Goal: Task Accomplishment & Management: Manage account settings

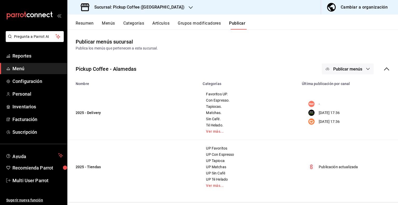
click at [356, 5] on div "Cambiar a organización" at bounding box center [364, 7] width 47 height 7
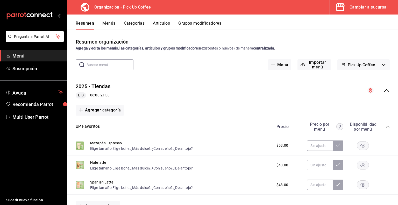
click at [112, 24] on button "Menús" at bounding box center [108, 25] width 13 height 9
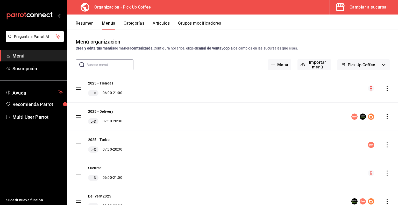
click at [384, 89] on icon "actions" at bounding box center [386, 88] width 5 height 5
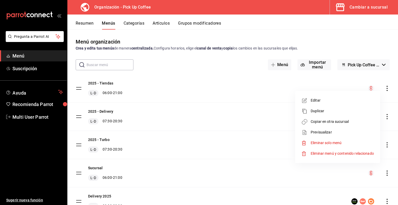
click at [336, 123] on span "Copiar en otra sucursal" at bounding box center [341, 121] width 63 height 5
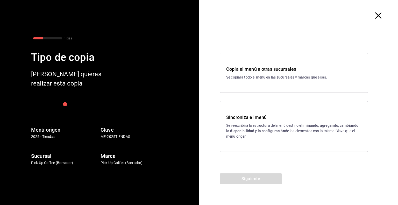
click at [270, 126] on p "Se reescribirá la estructura del menú destino; eliminando, agregando, cambiando…" at bounding box center [293, 131] width 135 height 16
click at [251, 177] on button "Siguiente" at bounding box center [251, 178] width 62 height 11
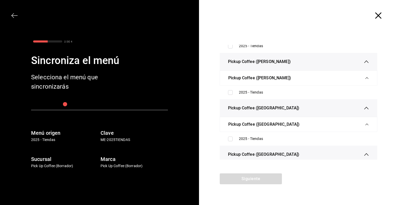
scroll to position [207, 0]
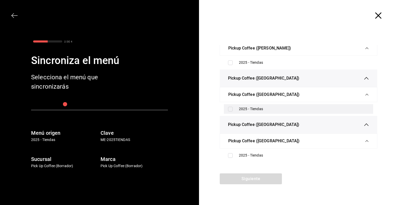
click at [267, 109] on div "2025 - Tiendas" at bounding box center [304, 108] width 130 height 5
checkbox input "true"
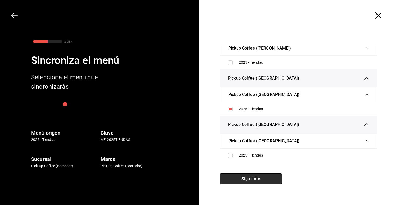
click at [255, 179] on button "Siguiente" at bounding box center [251, 178] width 62 height 11
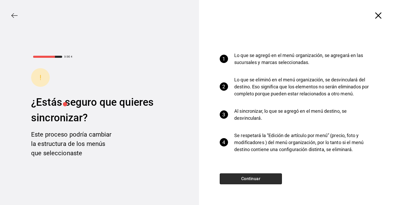
click at [255, 179] on button "Continuar" at bounding box center [251, 178] width 62 height 11
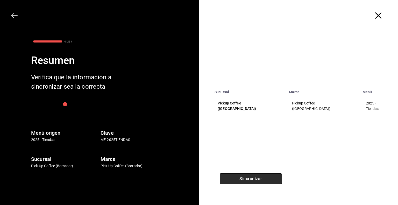
click at [255, 179] on button "Sincronizar" at bounding box center [251, 178] width 62 height 11
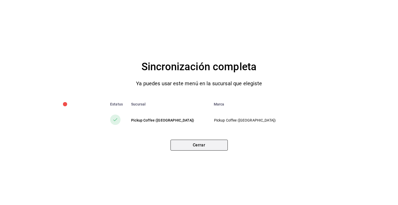
click at [194, 146] on button "Cerrar" at bounding box center [198, 145] width 57 height 11
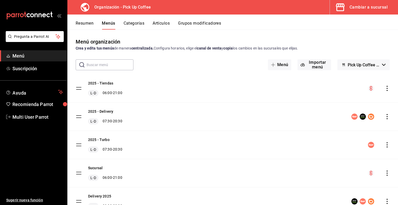
click at [361, 9] on div "Cambiar a sucursal" at bounding box center [368, 7] width 38 height 7
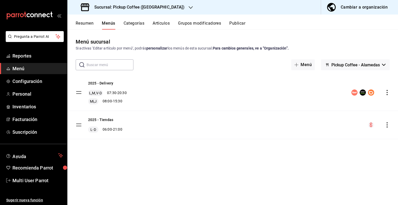
click at [189, 9] on icon "button" at bounding box center [191, 7] width 4 height 4
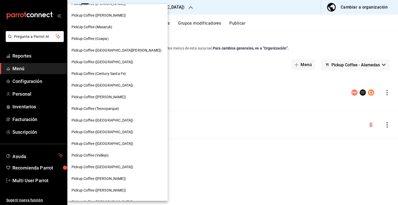
scroll to position [17, 0]
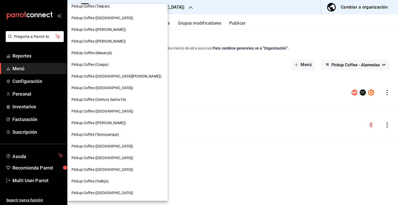
click at [98, 155] on span "Pickup Coffee ([GEOGRAPHIC_DATA])" at bounding box center [102, 157] width 62 height 5
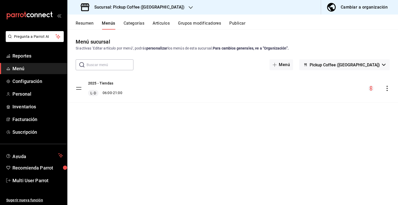
click at [239, 27] on button "Publicar" at bounding box center [237, 25] width 16 height 9
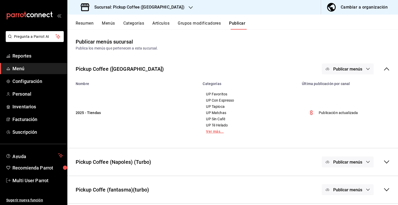
click at [213, 133] on link "Ver más..." at bounding box center [249, 131] width 86 height 4
click at [366, 68] on icon "button" at bounding box center [367, 69] width 3 height 2
click at [344, 84] on span "Punto de venta" at bounding box center [351, 85] width 25 height 5
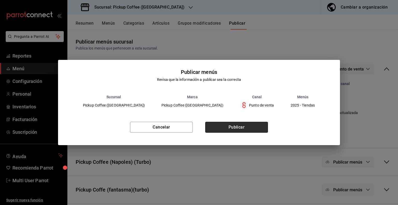
click at [233, 128] on button "Publicar" at bounding box center [236, 127] width 63 height 11
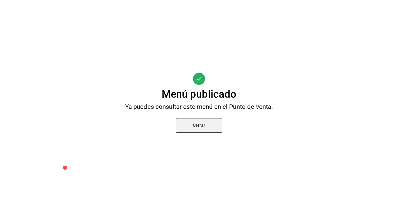
click at [204, 127] on button "Cerrar" at bounding box center [199, 125] width 47 height 15
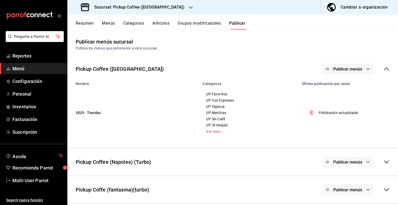
click at [109, 25] on button "Menús" at bounding box center [108, 25] width 13 height 9
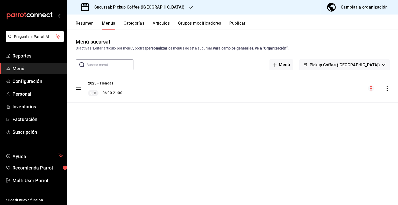
click at [385, 89] on icon "actions" at bounding box center [386, 88] width 5 height 5
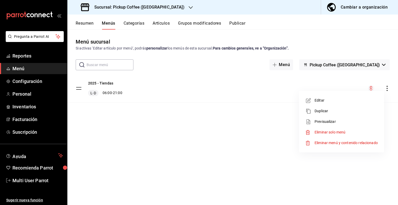
click at [326, 123] on span "Previsualizar" at bounding box center [345, 121] width 63 height 5
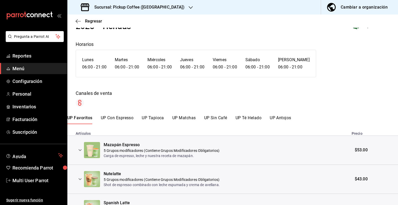
scroll to position [26, 0]
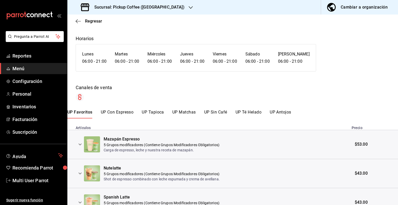
click at [220, 114] on button "UP Sin Café" at bounding box center [215, 114] width 23 height 9
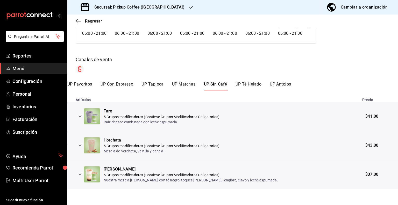
scroll to position [54, 0]
click at [84, 19] on span "Regresar" at bounding box center [89, 21] width 26 height 5
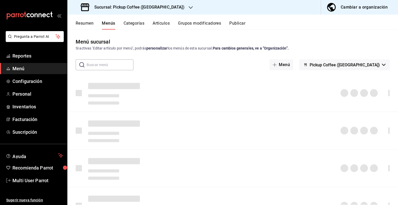
click at [368, 8] on div "Cambiar a organización" at bounding box center [364, 7] width 47 height 7
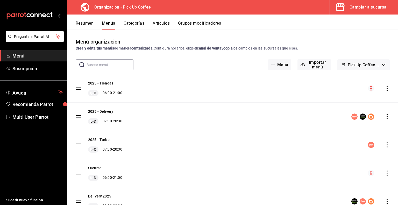
click at [361, 4] on div "Cambiar a sucursal" at bounding box center [368, 7] width 38 height 7
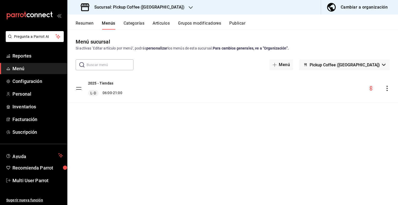
click at [358, 10] on div "Cambiar a organización" at bounding box center [364, 7] width 47 height 7
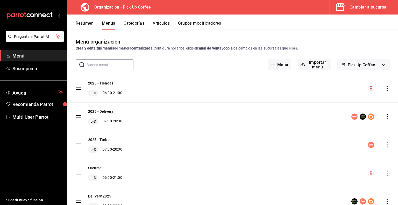
click at [88, 24] on button "Resumen" at bounding box center [85, 25] width 18 height 9
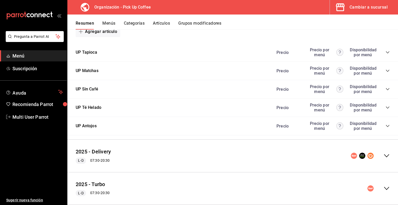
scroll to position [570, 0]
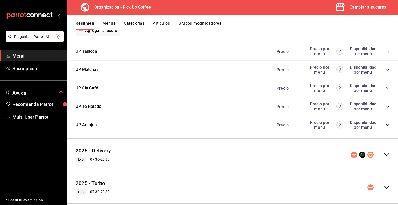
click at [385, 90] on icon "collapse-category-row" at bounding box center [387, 88] width 4 height 4
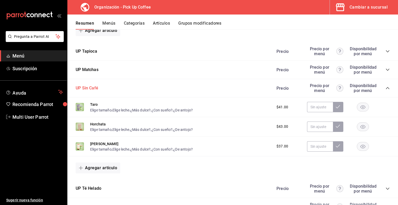
click at [91, 88] on button "UP Sin Café" at bounding box center [87, 88] width 23 height 6
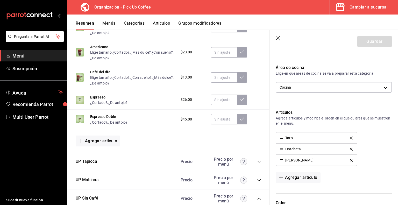
scroll to position [129, 0]
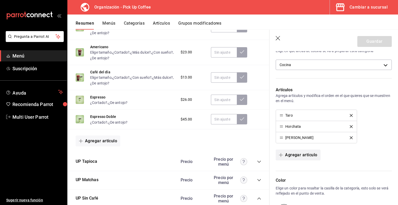
click at [302, 155] on button "Agregar artículo" at bounding box center [298, 154] width 45 height 11
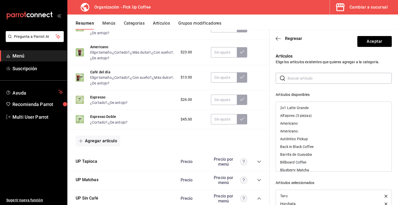
click at [304, 81] on input "text" at bounding box center [339, 78] width 104 height 10
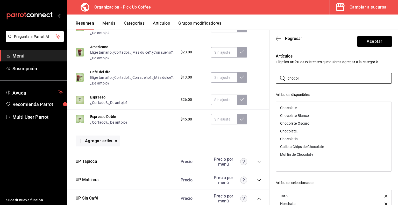
type input "chocol"
click at [305, 108] on div "Chocolate" at bounding box center [333, 108] width 115 height 8
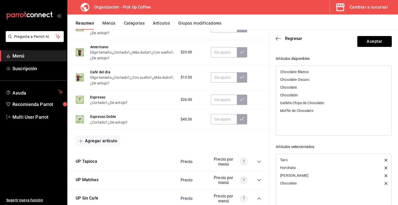
scroll to position [63, 0]
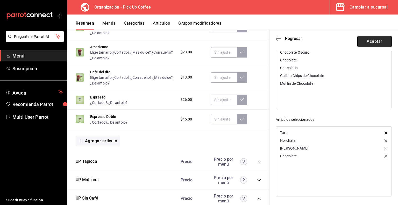
click at [368, 41] on button "Aceptar" at bounding box center [374, 41] width 34 height 11
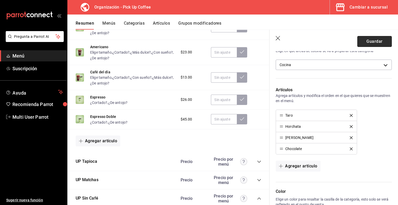
click at [367, 42] on button "Guardar" at bounding box center [374, 41] width 34 height 11
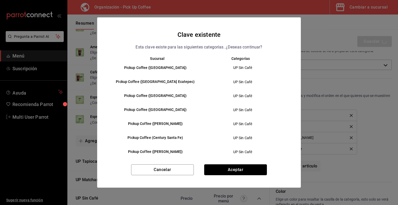
click at [235, 167] on button "Aceptar" at bounding box center [235, 169] width 63 height 11
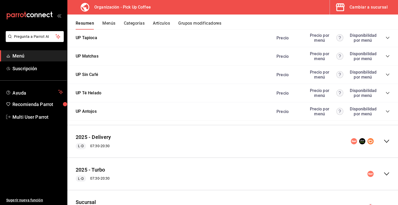
scroll to position [574, 0]
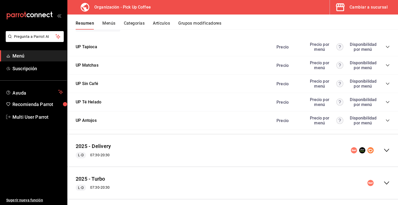
click at [385, 84] on icon "collapse-category-row" at bounding box center [387, 84] width 4 height 4
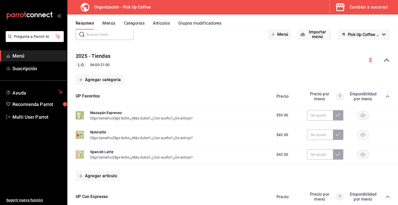
scroll to position [0, 0]
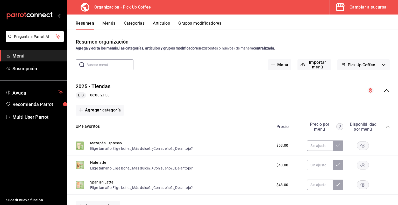
click at [109, 24] on button "Menús" at bounding box center [108, 25] width 13 height 9
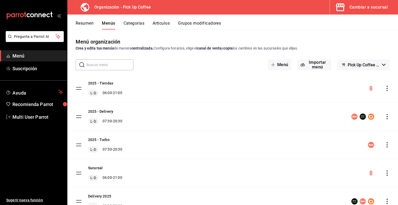
click at [385, 87] on icon "actions" at bounding box center [386, 88] width 5 height 5
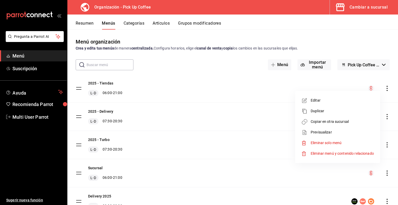
click at [331, 123] on span "Copiar en otra sucursal" at bounding box center [341, 121] width 63 height 5
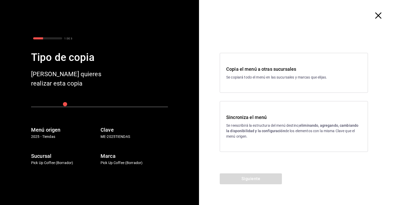
click at [266, 123] on p "Se reescribirá la estructura del menú destino; eliminando, agregando, cambiando…" at bounding box center [293, 131] width 135 height 16
click at [240, 177] on button "Siguiente" at bounding box center [251, 178] width 62 height 11
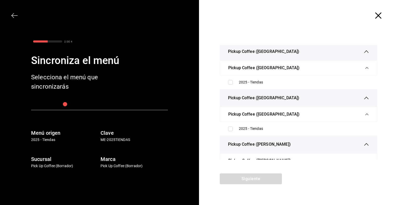
scroll to position [255, 0]
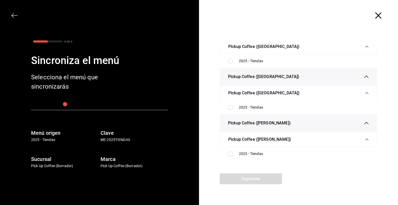
click at [381, 17] on icon "button" at bounding box center [378, 15] width 6 height 6
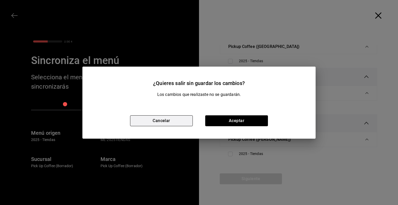
click at [180, 123] on button "Cancelar" at bounding box center [161, 120] width 63 height 11
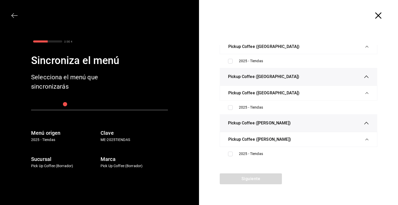
click at [17, 17] on icon "button" at bounding box center [14, 15] width 6 height 6
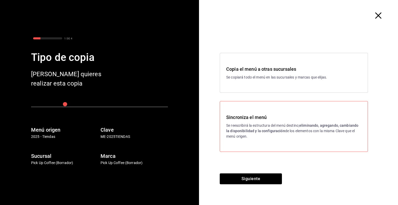
click at [379, 17] on icon "button" at bounding box center [378, 15] width 6 height 6
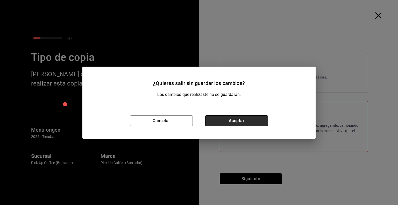
click at [222, 117] on button "Aceptar" at bounding box center [236, 120] width 63 height 11
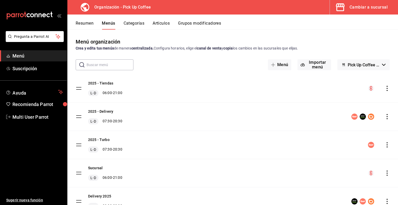
click at [386, 90] on icon "actions" at bounding box center [386, 88] width 1 height 5
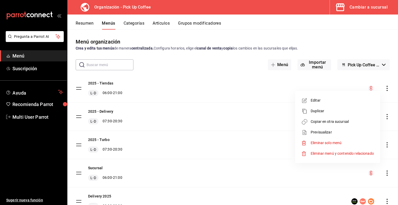
click at [330, 122] on span "Copiar en otra sucursal" at bounding box center [341, 121] width 63 height 5
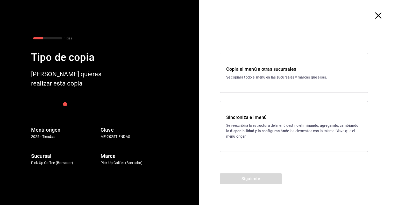
click at [240, 121] on div "Sincroniza el menú Se reescribirá la estructura del menú destino; eliminando, a…" at bounding box center [293, 126] width 135 height 25
click at [241, 176] on button "Siguiente" at bounding box center [251, 178] width 62 height 11
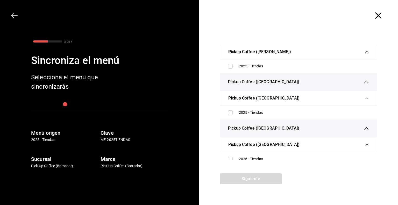
scroll to position [203, 0]
click at [262, 110] on div "2025 - Tiendas" at bounding box center [304, 112] width 130 height 5
checkbox input "true"
click at [237, 180] on button "Siguiente" at bounding box center [251, 178] width 62 height 11
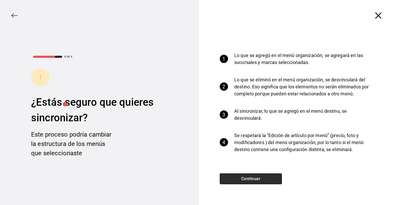
click at [259, 179] on button "Continuar" at bounding box center [251, 178] width 62 height 11
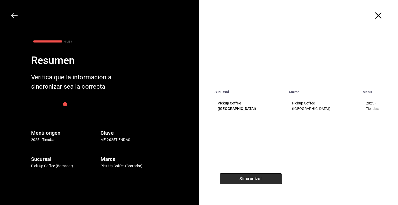
click at [255, 178] on button "Sincronizar" at bounding box center [251, 178] width 62 height 11
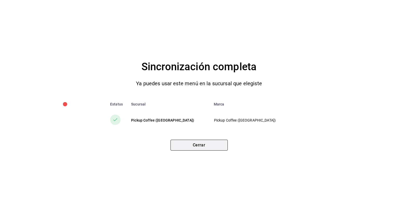
click at [203, 144] on button "Cerrar" at bounding box center [198, 145] width 57 height 11
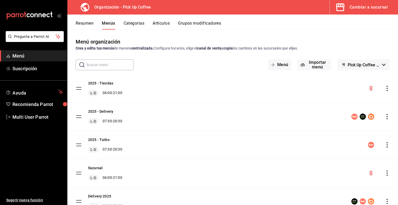
click at [370, 8] on div "Cambiar a sucursal" at bounding box center [368, 7] width 38 height 7
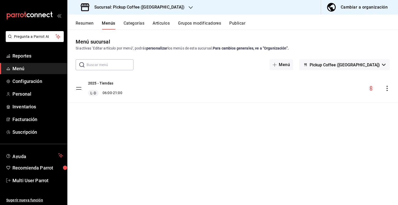
click at [91, 25] on button "Resumen" at bounding box center [85, 25] width 18 height 9
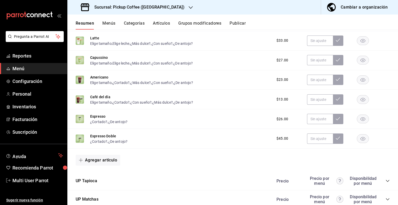
scroll to position [515, 0]
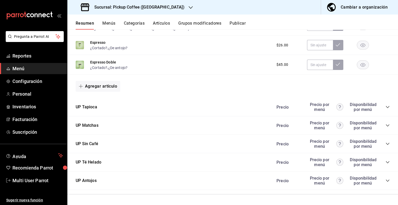
click at [385, 145] on icon "collapse-category-row" at bounding box center [387, 144] width 4 height 4
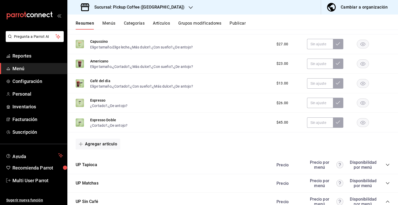
scroll to position [436, 0]
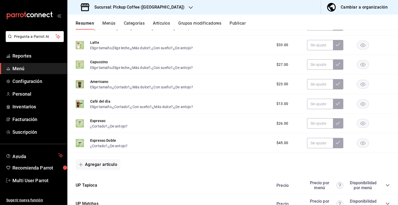
click at [354, 11] on button "Cambiar a organización" at bounding box center [357, 7] width 73 height 15
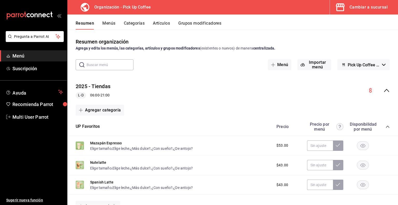
click at [383, 90] on icon "collapse-menu-row" at bounding box center [386, 90] width 6 height 6
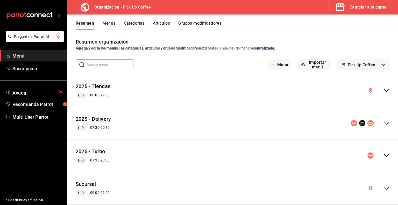
click at [107, 27] on button "Menús" at bounding box center [108, 25] width 13 height 9
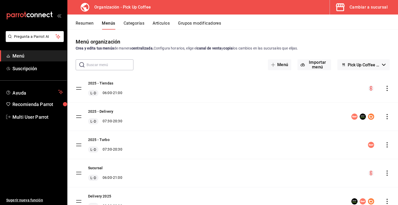
click at [384, 117] on icon "actions" at bounding box center [386, 116] width 5 height 5
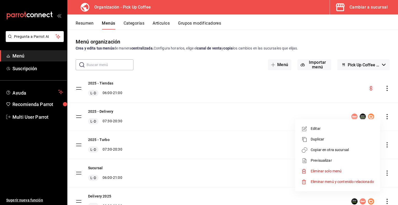
click at [327, 148] on span "Copiar en otra sucursal" at bounding box center [341, 149] width 63 height 5
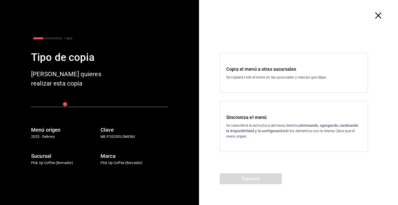
click at [250, 83] on div "Copia el menú a otras sucursales Se copiará todo el menú en las sucursales y ma…" at bounding box center [294, 73] width 148 height 40
click at [241, 176] on button "Siguiente" at bounding box center [251, 178] width 62 height 11
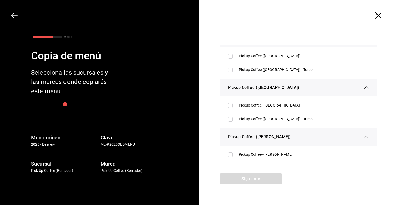
scroll to position [181, 0]
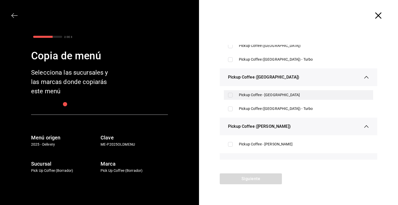
click at [266, 95] on div "Pickup Coffee - [GEOGRAPHIC_DATA]" at bounding box center [304, 94] width 130 height 5
checkbox input "true"
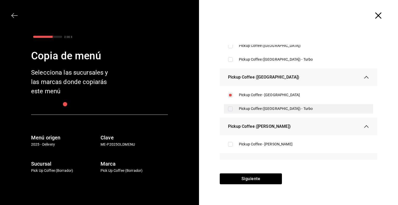
click at [235, 109] on div "Pickup Coffee ([GEOGRAPHIC_DATA]) - Turbo" at bounding box center [298, 109] width 149 height 10
checkbox input "true"
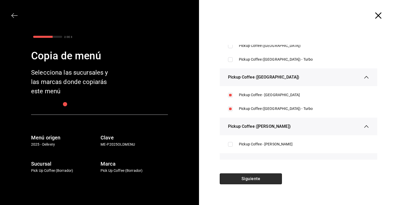
click at [250, 176] on button "Siguiente" at bounding box center [251, 178] width 62 height 11
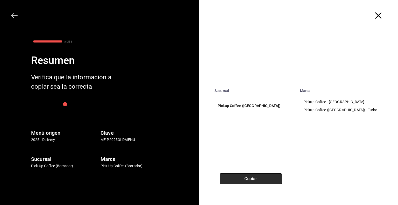
click at [250, 176] on button "Copiar" at bounding box center [251, 178] width 62 height 11
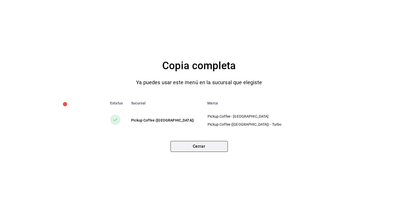
click at [212, 149] on button "Cerrar" at bounding box center [198, 146] width 57 height 11
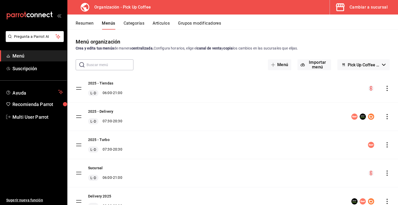
click at [363, 9] on div "Cambiar a sucursal" at bounding box center [368, 7] width 38 height 7
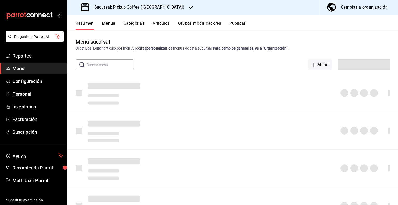
click at [136, 10] on h3 "Sucursal: Pickup Coffee (Nápoles)" at bounding box center [137, 7] width 94 height 6
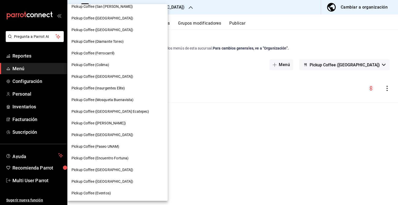
scroll to position [250, 0]
click at [109, 78] on span "Pickup Coffee ([GEOGRAPHIC_DATA])" at bounding box center [102, 76] width 62 height 5
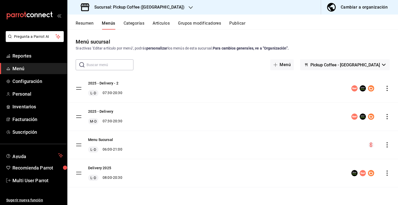
click at [386, 172] on icon "actions" at bounding box center [386, 172] width 5 height 5
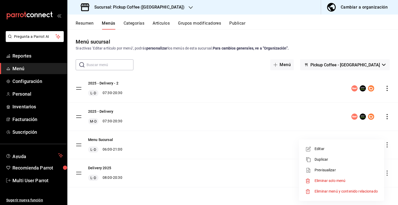
click at [326, 180] on span "Eliminar solo menú" at bounding box center [329, 180] width 31 height 4
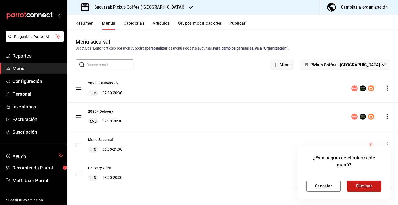
click at [363, 184] on button "Eliminar" at bounding box center [364, 185] width 34 height 11
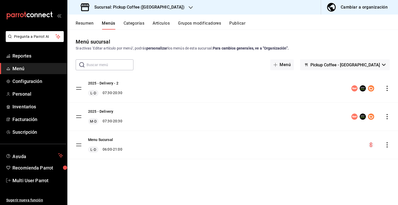
click at [387, 115] on icon "actions" at bounding box center [386, 116] width 5 height 5
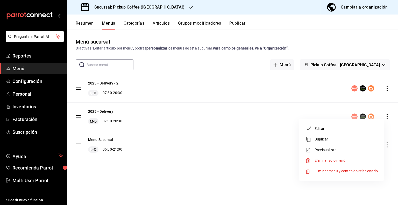
click at [317, 159] on span "Eliminar solo menú" at bounding box center [329, 160] width 31 height 4
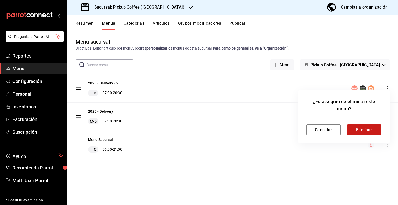
click at [360, 132] on button "Eliminar" at bounding box center [364, 129] width 34 height 11
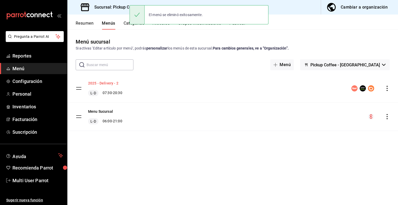
click at [110, 82] on button "2025 - Delivery - 2" at bounding box center [103, 83] width 30 height 5
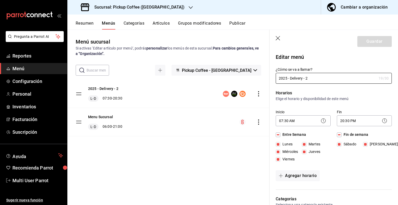
drag, startPoint x: 302, startPoint y: 77, endPoint x: 357, endPoint y: 85, distance: 55.5
type input "2025 - Delivery"
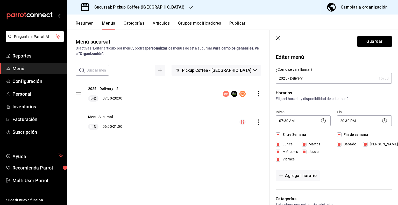
click at [278, 143] on input "Lunes" at bounding box center [278, 144] width 5 height 5
checkbox input "false"
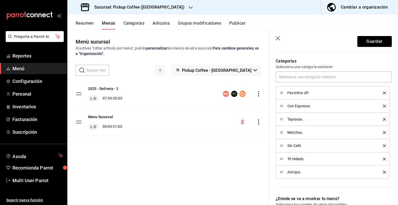
scroll to position [155, 0]
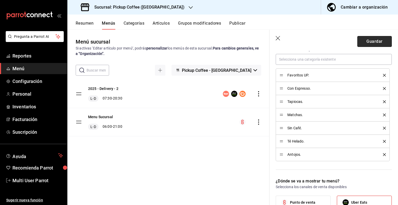
click at [366, 43] on button "Guardar" at bounding box center [374, 41] width 34 height 11
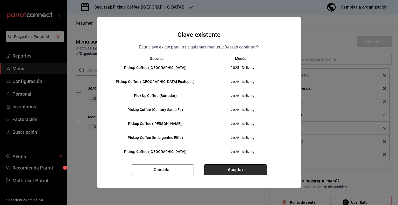
click at [236, 166] on button "Aceptar" at bounding box center [235, 169] width 63 height 11
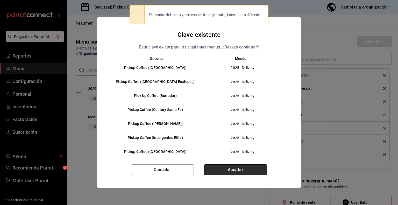
click at [231, 169] on button "Aceptar" at bounding box center [235, 169] width 63 height 11
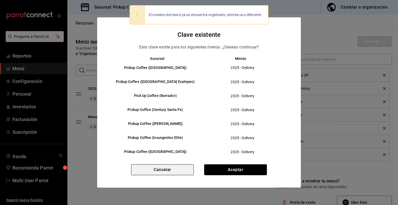
click at [169, 170] on button "Cancelar" at bounding box center [162, 169] width 63 height 11
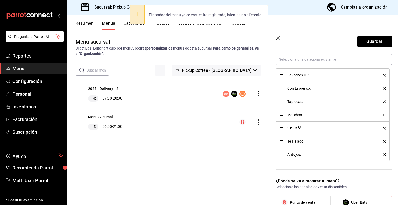
click at [151, 168] on div "Menú sucursal Si activas ‘Editar artículo por menú’, podrás personalizar los me…" at bounding box center [168, 121] width 202 height 167
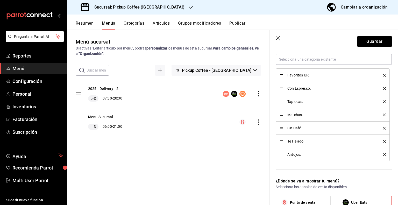
scroll to position [0, 0]
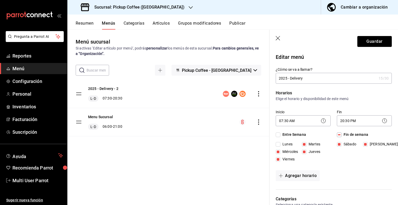
click at [307, 79] on input "2025 - Delivery" at bounding box center [326, 78] width 101 height 10
type input "2025 - Delivery."
click at [365, 41] on button "Guardar" at bounding box center [374, 41] width 34 height 11
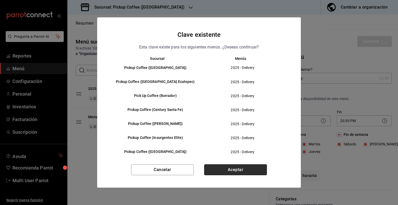
click at [238, 169] on button "Aceptar" at bounding box center [235, 169] width 63 height 11
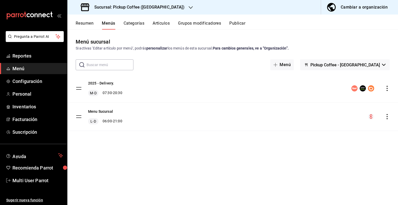
click at [240, 25] on button "Publicar" at bounding box center [237, 25] width 16 height 9
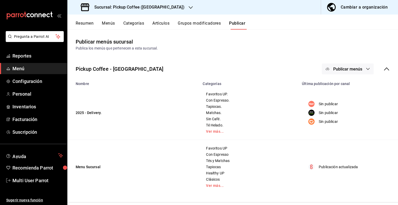
click at [356, 71] on span "Publicar menús" at bounding box center [347, 69] width 29 height 5
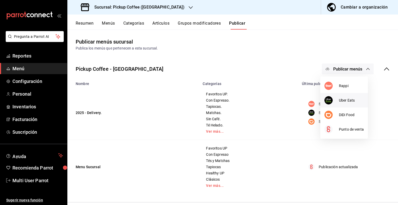
click at [343, 99] on span "Uber Eats" at bounding box center [351, 100] width 25 height 5
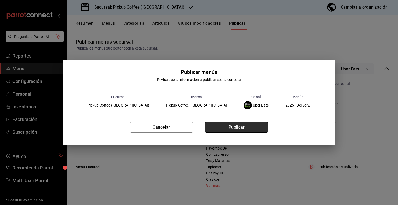
click at [250, 127] on button "Publicar" at bounding box center [236, 127] width 63 height 11
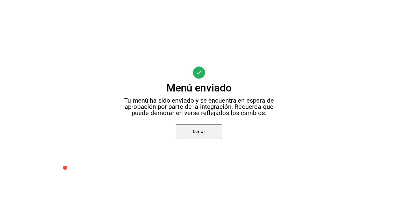
click at [187, 127] on button "Cerrar" at bounding box center [199, 131] width 47 height 15
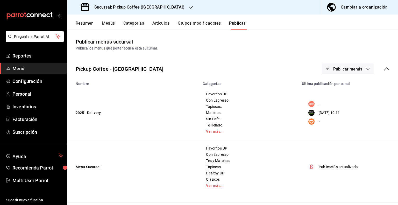
click at [354, 75] on div "Pickup Coffee - Montevideo Publicar menús" at bounding box center [232, 68] width 330 height 19
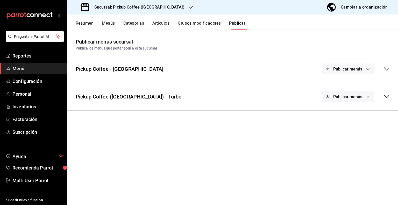
click at [358, 69] on span "Publicar menús" at bounding box center [347, 69] width 29 height 5
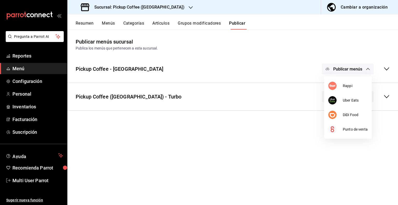
click at [387, 70] on div at bounding box center [199, 102] width 398 height 205
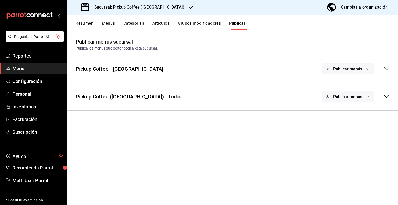
click at [387, 70] on icon at bounding box center [386, 69] width 6 height 6
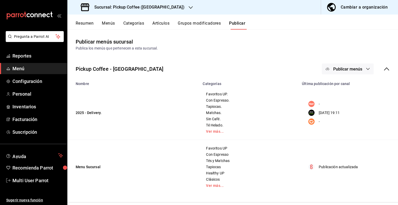
click at [366, 70] on icon "button" at bounding box center [368, 69] width 4 height 4
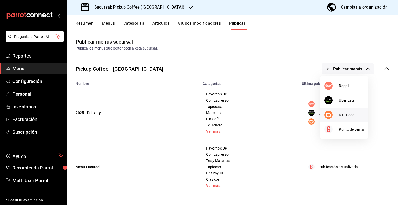
click at [339, 117] on span "DiDi Food" at bounding box center [351, 114] width 25 height 5
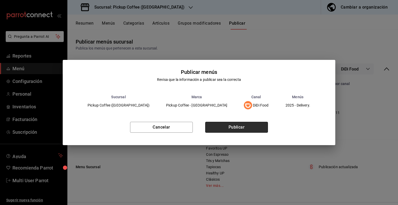
click at [252, 128] on button "Publicar" at bounding box center [236, 127] width 63 height 11
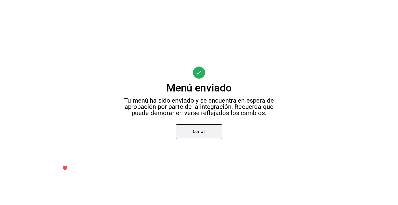
click at [201, 135] on button "Cerrar" at bounding box center [199, 131] width 47 height 15
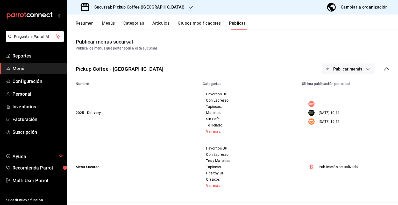
click at [110, 23] on button "Menús" at bounding box center [108, 25] width 13 height 9
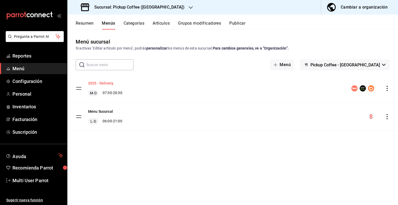
click at [107, 83] on button "2025 - Delivery." at bounding box center [101, 83] width 26 height 5
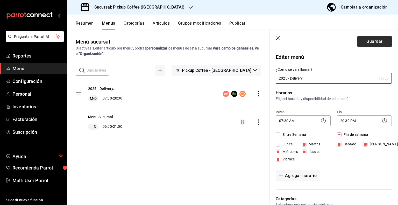
type input "2025 - Delivery"
click at [373, 39] on button "Guardar" at bounding box center [374, 41] width 34 height 11
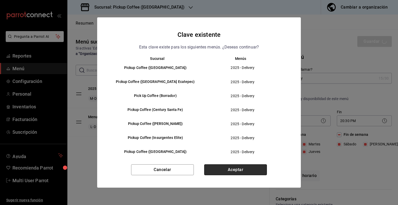
click at [242, 169] on button "Aceptar" at bounding box center [235, 169] width 63 height 11
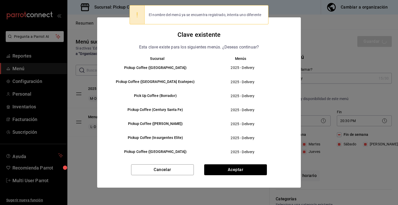
click at [328, 53] on div "Clave existente Esta clave existe para los siguientes menús. ¿Deseas continuar?…" at bounding box center [199, 102] width 398 height 205
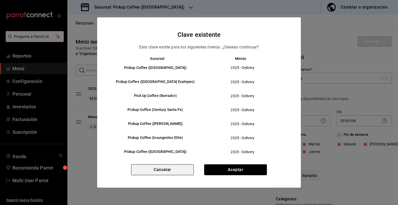
click at [167, 168] on button "Cancelar" at bounding box center [162, 169] width 63 height 11
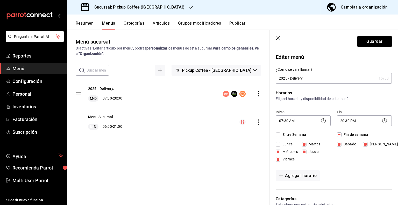
click at [178, 160] on div "Menú sucursal Si activas ‘Editar artículo por menú’, podrás personalizar los me…" at bounding box center [168, 121] width 202 height 167
click at [279, 38] on icon "button" at bounding box center [278, 38] width 5 height 5
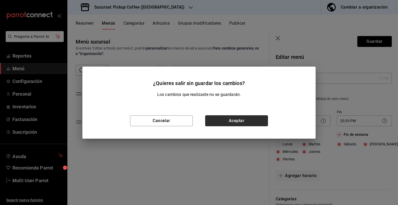
click at [230, 119] on button "Aceptar" at bounding box center [236, 120] width 63 height 11
checkbox input "false"
type input "1756343491345"
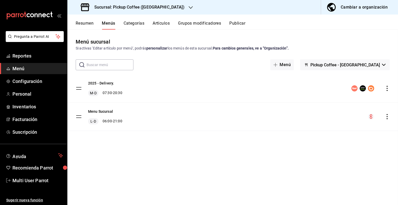
checkbox input "false"
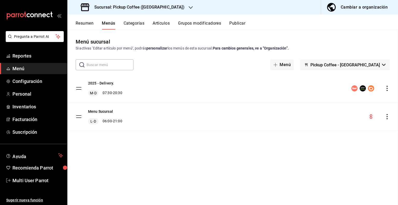
checkbox input "false"
click at [378, 66] on span "Pickup Coffee - [GEOGRAPHIC_DATA]" at bounding box center [344, 64] width 69 height 5
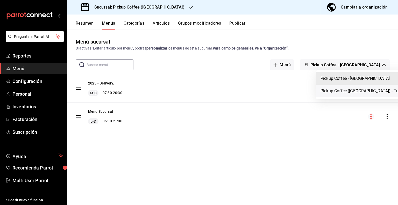
click at [363, 94] on li "Pickup Coffee ([GEOGRAPHIC_DATA]) - Turbo" at bounding box center [362, 91] width 92 height 12
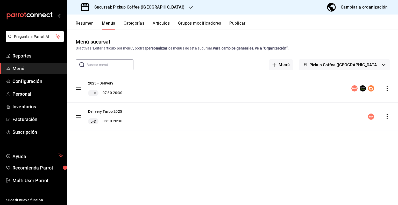
click at [386, 87] on icon "actions" at bounding box center [386, 88] width 5 height 5
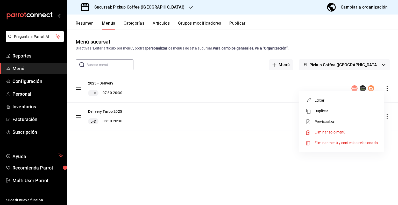
click at [324, 133] on span "Eliminar solo menú" at bounding box center [329, 132] width 31 height 4
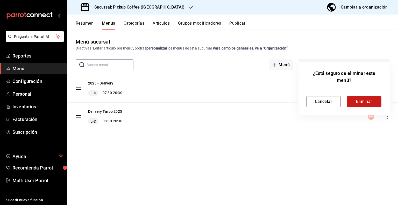
click at [355, 102] on button "Eliminar" at bounding box center [364, 101] width 34 height 11
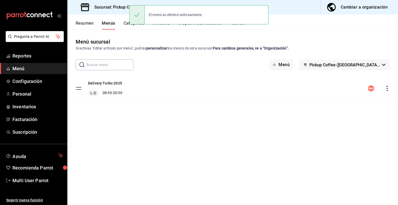
click at [386, 87] on icon "actions" at bounding box center [386, 88] width 5 height 5
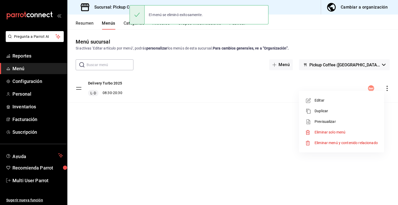
click at [326, 131] on span "Eliminar solo menú" at bounding box center [329, 132] width 31 height 4
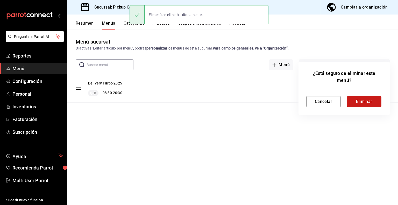
click at [355, 104] on button "Eliminar" at bounding box center [364, 101] width 34 height 11
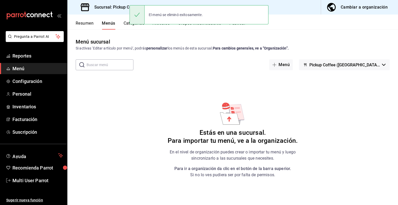
click at [90, 23] on button "Resumen" at bounding box center [85, 25] width 18 height 9
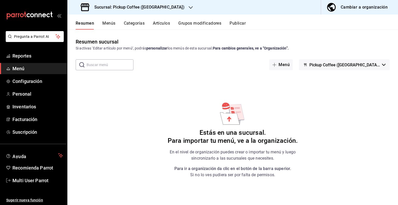
click at [111, 23] on button "Menús" at bounding box center [108, 25] width 13 height 9
click at [365, 6] on div "Cambiar a organización" at bounding box center [364, 7] width 47 height 7
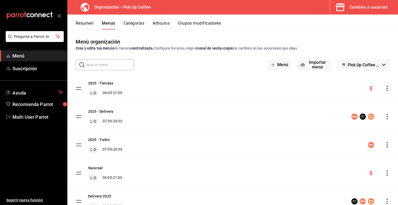
click at [384, 89] on icon "actions" at bounding box center [386, 88] width 5 height 5
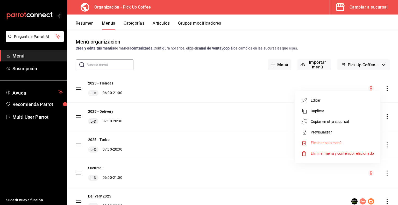
click at [328, 124] on span "Copiar en otra sucursal" at bounding box center [341, 121] width 63 height 5
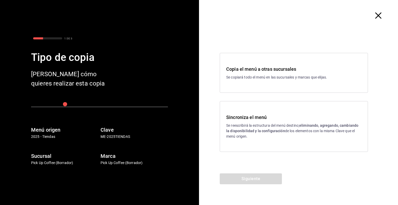
click at [255, 121] on div "Sincroniza el menú Se reescribirá la estructura del menú destino; eliminando, a…" at bounding box center [293, 126] width 135 height 25
click at [251, 180] on button "Siguiente" at bounding box center [251, 178] width 62 height 11
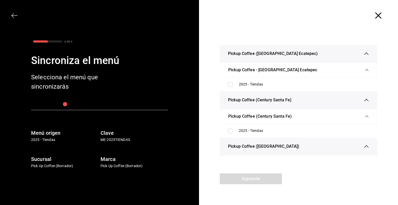
click at [378, 17] on icon "button" at bounding box center [378, 15] width 6 height 6
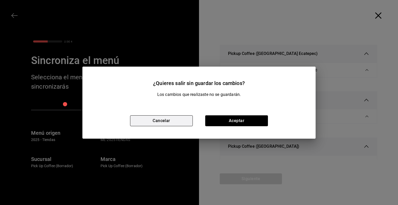
click at [173, 122] on button "Cancelar" at bounding box center [161, 120] width 63 height 11
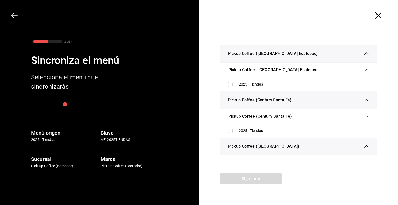
click at [379, 17] on icon "button" at bounding box center [378, 15] width 6 height 6
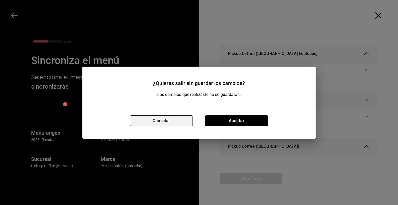
click at [171, 119] on button "Cancelar" at bounding box center [161, 120] width 63 height 11
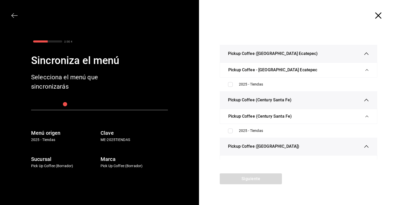
click at [14, 13] on icon "button" at bounding box center [14, 15] width 6 height 6
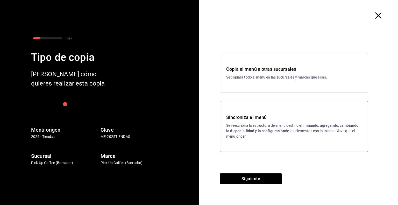
click at [234, 77] on p "Se copiará todo el menú en las sucursales y marcas que elijas." at bounding box center [293, 77] width 135 height 5
click at [253, 178] on button "Siguiente" at bounding box center [251, 178] width 62 height 11
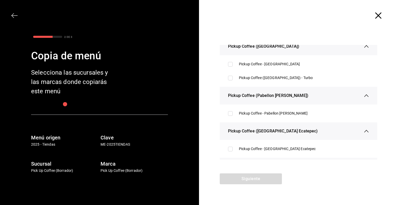
scroll to position [187, 0]
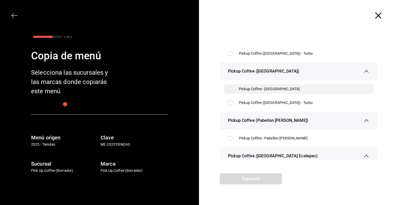
click at [249, 91] on div "Pickup Coffee - [GEOGRAPHIC_DATA]" at bounding box center [304, 88] width 130 height 5
checkbox input "true"
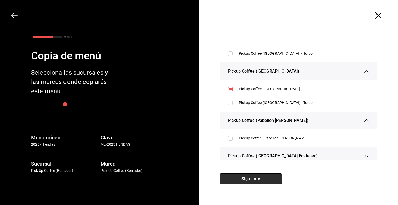
click at [245, 178] on button "Siguiente" at bounding box center [251, 178] width 62 height 11
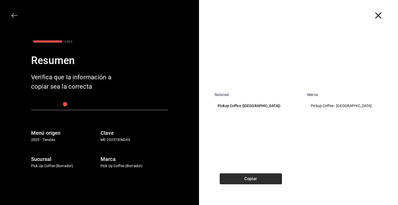
click at [247, 177] on button "Copiar" at bounding box center [251, 178] width 62 height 11
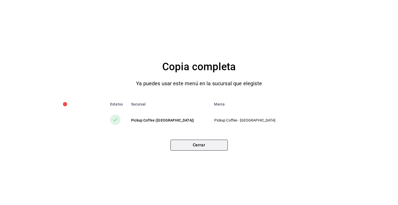
click at [206, 146] on button "Cerrar" at bounding box center [198, 145] width 57 height 11
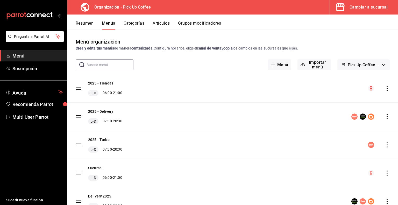
click at [367, 5] on div "Cambiar a sucursal" at bounding box center [368, 7] width 38 height 7
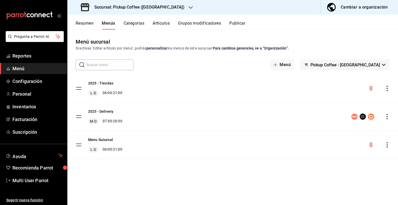
click at [372, 64] on span "Pickup Coffee - [GEOGRAPHIC_DATA]" at bounding box center [344, 64] width 69 height 5
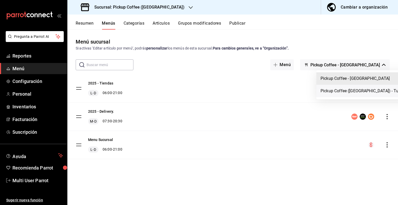
click at [345, 93] on li "Pickup Coffee ([GEOGRAPHIC_DATA]) - Turbo" at bounding box center [362, 91] width 92 height 12
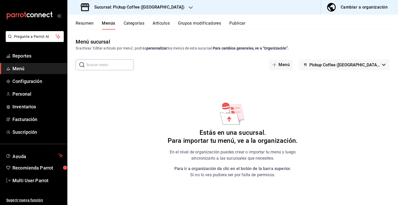
click at [372, 70] on button "Pickup Coffee ([GEOGRAPHIC_DATA]) - Turbo" at bounding box center [344, 64] width 91 height 11
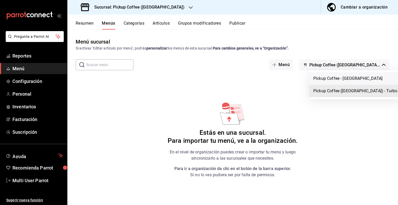
click at [349, 80] on li "Pickup Coffee - [GEOGRAPHIC_DATA]" at bounding box center [355, 78] width 92 height 12
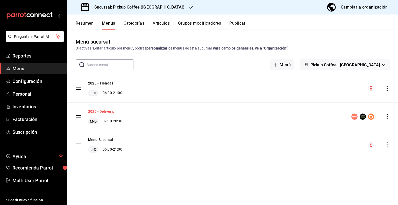
click at [108, 113] on button "2025 - Delivery." at bounding box center [101, 111] width 26 height 5
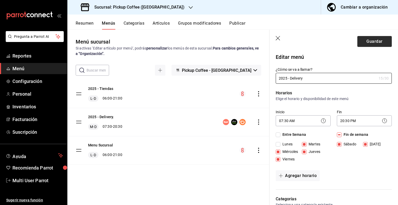
type input "2025 - Delivery"
click at [366, 41] on button "Guardar" at bounding box center [374, 41] width 34 height 11
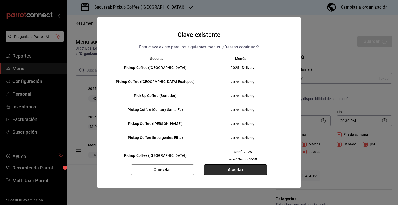
click at [235, 170] on button "Aceptar" at bounding box center [235, 169] width 63 height 11
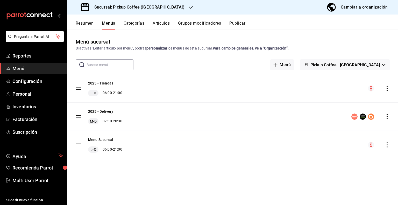
click at [386, 144] on icon "actions" at bounding box center [386, 144] width 5 height 5
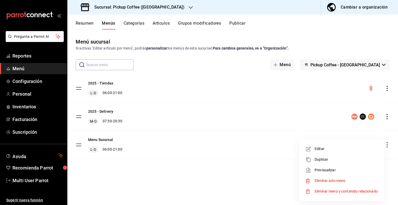
click at [322, 180] on span "Eliminar solo menú" at bounding box center [329, 180] width 31 height 4
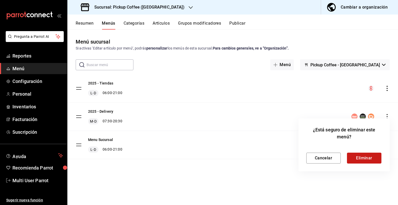
click at [370, 155] on button "Eliminar" at bounding box center [364, 158] width 34 height 11
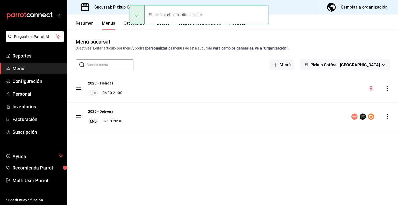
click at [240, 26] on button "Publicar" at bounding box center [237, 25] width 16 height 9
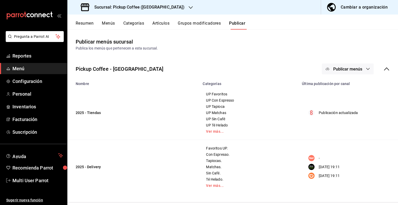
click at [366, 68] on icon "button" at bounding box center [368, 69] width 4 height 4
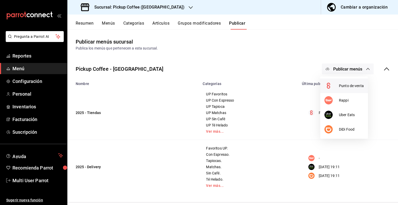
click at [342, 88] on span "Punto de venta" at bounding box center [351, 85] width 25 height 5
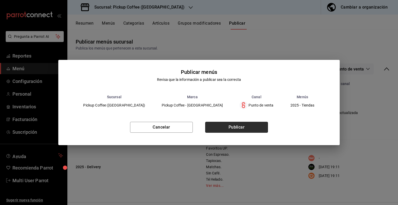
click at [238, 124] on button "Publicar" at bounding box center [236, 127] width 63 height 11
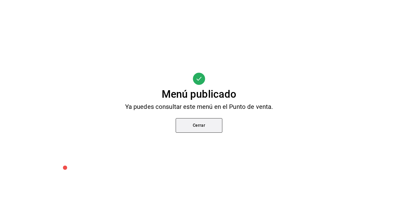
click at [216, 128] on button "Cerrar" at bounding box center [199, 125] width 47 height 15
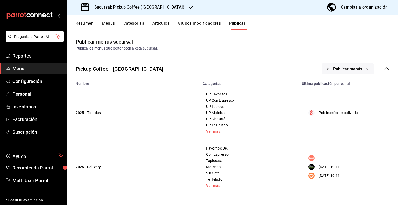
click at [348, 9] on div "Cambiar a organización" at bounding box center [364, 7] width 47 height 7
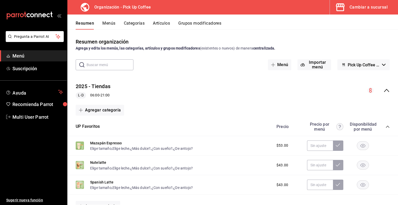
click at [111, 25] on button "Menús" at bounding box center [108, 25] width 13 height 9
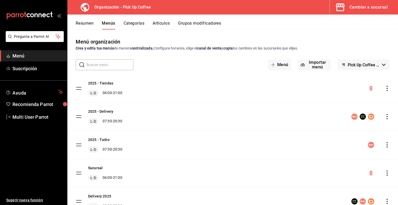
click at [384, 115] on icon "actions" at bounding box center [386, 116] width 5 height 5
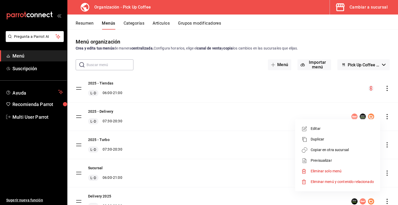
click at [324, 148] on span "Copiar en otra sucursal" at bounding box center [341, 149] width 63 height 5
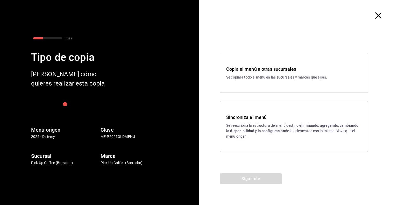
click at [252, 129] on strong "eliminando, agregando, cambiando la disponibilidad y la configuración" at bounding box center [292, 128] width 132 height 10
click at [258, 181] on button "Siguiente" at bounding box center [251, 178] width 62 height 11
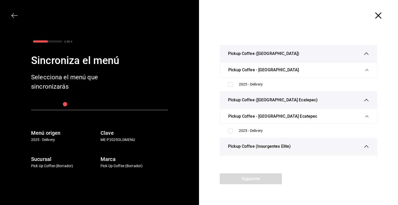
click at [15, 16] on icon "button" at bounding box center [14, 15] width 6 height 6
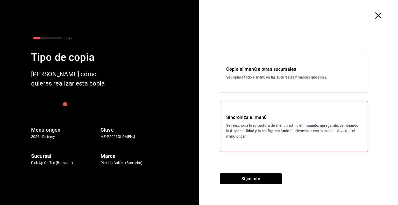
click at [251, 81] on div "Copia el menú a otras sucursales Se copiará todo el menú en las sucursales y ma…" at bounding box center [294, 73] width 148 height 40
click at [252, 178] on button "Siguiente" at bounding box center [251, 178] width 62 height 11
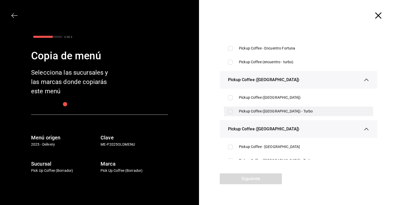
scroll to position [155, 0]
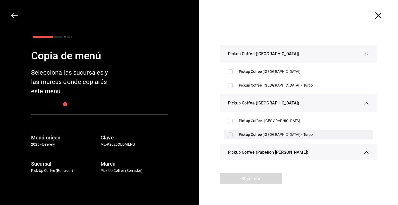
click at [264, 136] on div "Pickup Coffee ([GEOGRAPHIC_DATA]) - Turbo" at bounding box center [304, 134] width 130 height 5
checkbox input "true"
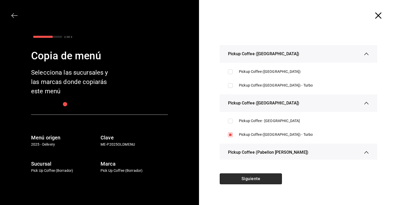
click at [253, 175] on button "Siguiente" at bounding box center [251, 178] width 62 height 11
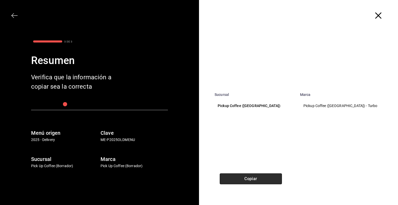
click at [251, 176] on button "Copiar" at bounding box center [251, 178] width 62 height 11
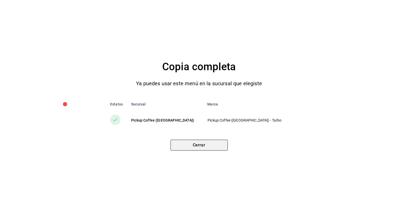
click at [201, 148] on button "Cerrar" at bounding box center [198, 145] width 57 height 11
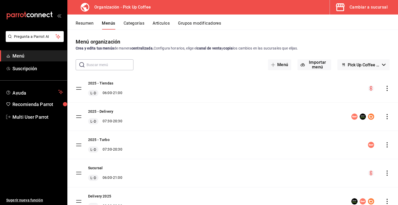
click at [360, 4] on div "Cambiar a sucursal" at bounding box center [368, 7] width 38 height 7
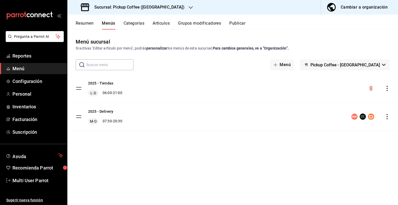
click at [239, 26] on button "Publicar" at bounding box center [237, 25] width 16 height 9
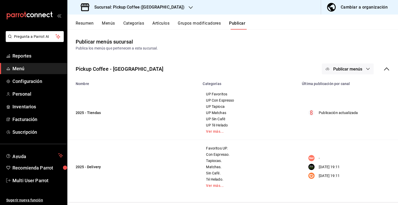
scroll to position [25, 0]
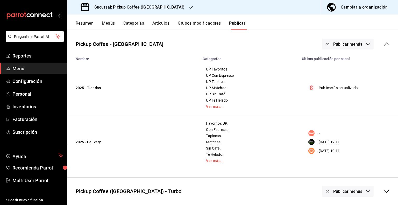
click at [355, 44] on span "Publicar menús" at bounding box center [347, 44] width 29 height 5
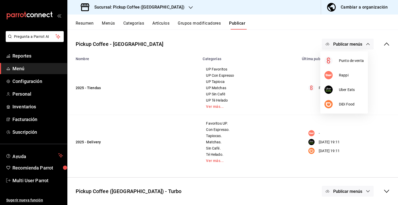
click at [289, 45] on div at bounding box center [199, 102] width 398 height 205
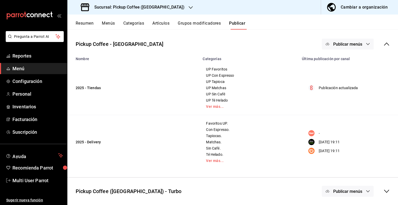
click at [366, 189] on icon "button" at bounding box center [368, 191] width 4 height 4
click at [286, 156] on div at bounding box center [199, 102] width 398 height 205
click at [383, 190] on icon at bounding box center [386, 191] width 6 height 6
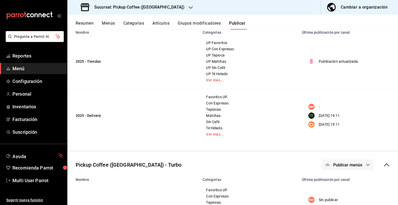
scroll to position [90, 0]
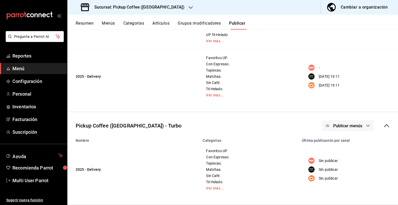
click at [355, 127] on span "Publicar menús" at bounding box center [347, 125] width 29 height 5
click at [346, 142] on span "Rappi" at bounding box center [351, 142] width 16 height 5
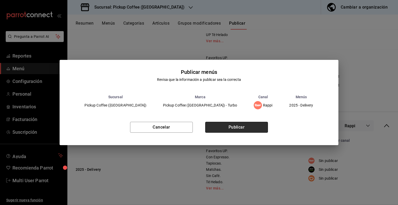
click at [237, 129] on button "Publicar" at bounding box center [236, 127] width 63 height 11
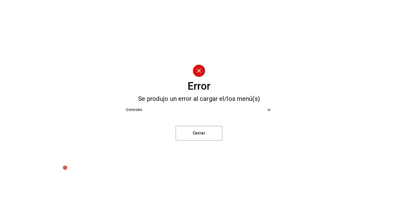
click at [233, 109] on span "Generales" at bounding box center [196, 109] width 140 height 5
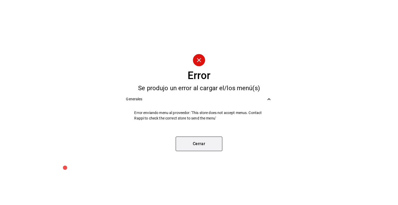
click at [202, 143] on button "Cerrar" at bounding box center [199, 143] width 47 height 15
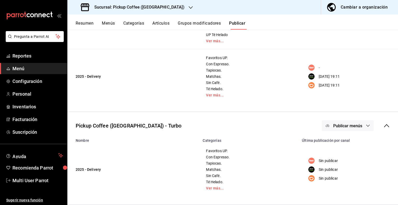
scroll to position [0, 0]
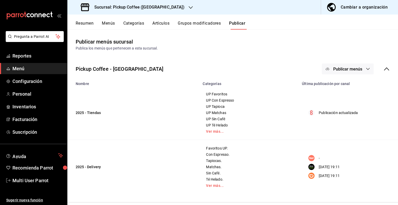
click at [367, 8] on div "Cambiar a organización" at bounding box center [364, 7] width 47 height 7
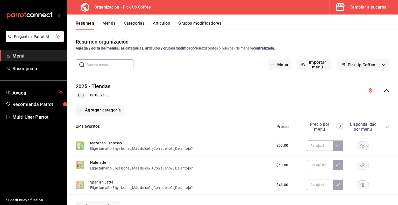
click at [107, 21] on button "Menús" at bounding box center [108, 25] width 13 height 9
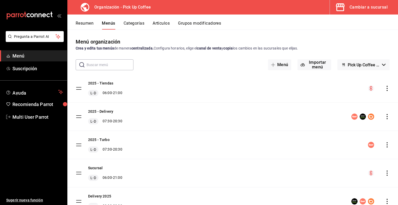
click at [384, 89] on icon "actions" at bounding box center [386, 88] width 5 height 5
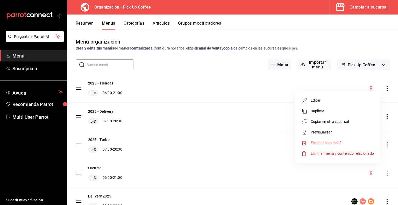
click at [326, 122] on span "Copiar en otra sucursal" at bounding box center [341, 121] width 63 height 5
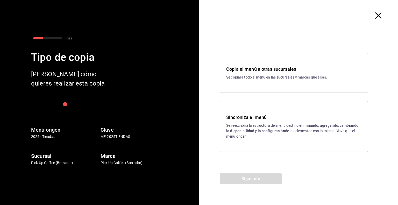
click at [250, 124] on p "Se reescribirá la estructura del menú destino; eliminando, agregando, cambiando…" at bounding box center [293, 131] width 135 height 16
click at [249, 177] on button "Siguiente" at bounding box center [251, 178] width 62 height 11
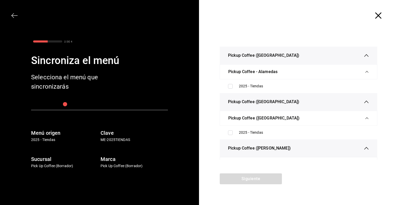
scroll to position [155, 0]
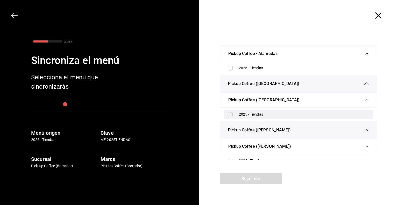
click at [251, 116] on div "2025 - Tiendas" at bounding box center [304, 114] width 130 height 5
checkbox input "true"
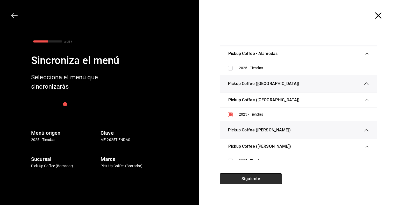
click at [249, 182] on button "Siguiente" at bounding box center [251, 178] width 62 height 11
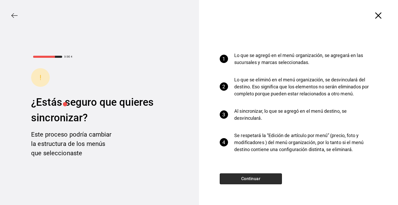
click at [253, 178] on button "Continuar" at bounding box center [251, 178] width 62 height 11
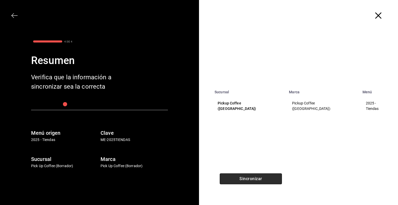
click at [249, 180] on button "Sincronizar" at bounding box center [251, 178] width 62 height 11
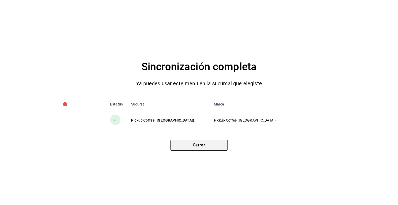
click at [205, 148] on button "Cerrar" at bounding box center [198, 145] width 57 height 11
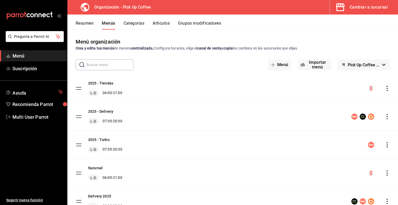
click at [360, 9] on div "Cambiar a sucursal" at bounding box center [368, 7] width 38 height 7
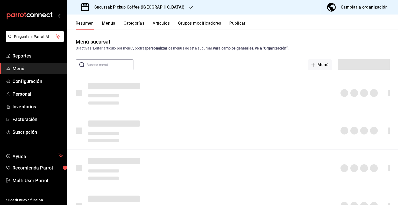
click at [155, 5] on h3 "Sucursal: Pickup Coffee ([GEOGRAPHIC_DATA])" at bounding box center [137, 7] width 94 height 6
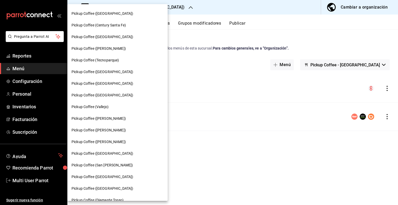
scroll to position [104, 0]
click at [105, 143] on span "Pickup Coffee ([GEOGRAPHIC_DATA])" at bounding box center [102, 141] width 62 height 5
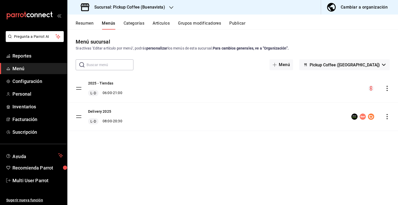
click at [240, 25] on button "Publicar" at bounding box center [237, 25] width 16 height 9
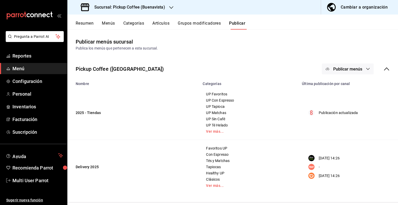
click at [352, 72] on button "Publicar menús" at bounding box center [348, 68] width 52 height 11
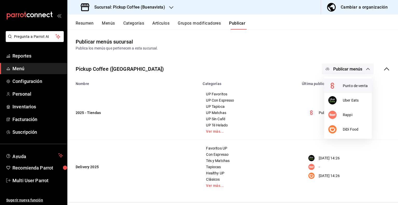
click at [342, 87] on div at bounding box center [335, 86] width 15 height 8
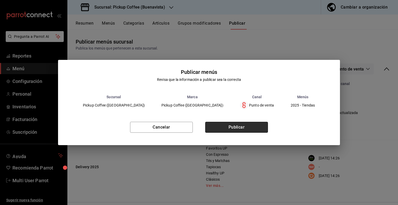
click at [234, 127] on button "Publicar" at bounding box center [236, 127] width 63 height 11
